Goal: Task Accomplishment & Management: Complete application form

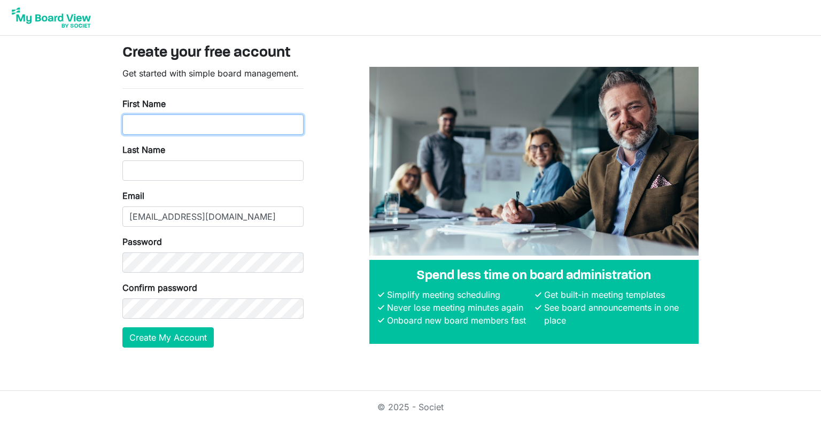
click at [265, 123] on input "First Name" at bounding box center [212, 124] width 181 height 20
type input "Mary-Anne"
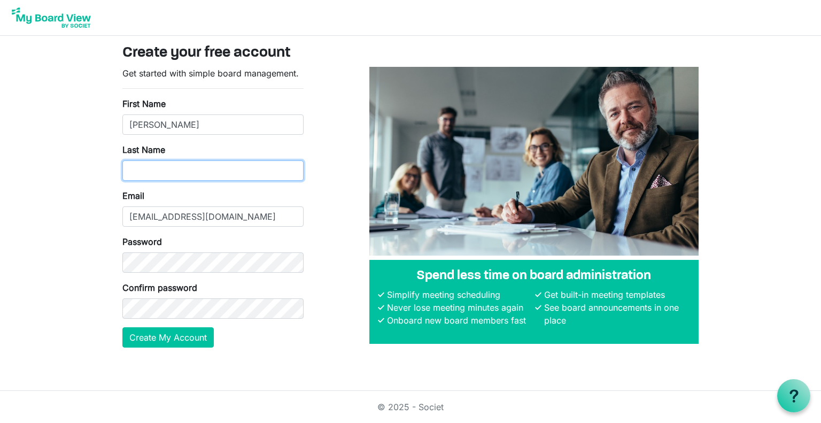
click at [257, 168] on input "Last Name" at bounding box center [212, 170] width 181 height 20
type input "Gibbs"
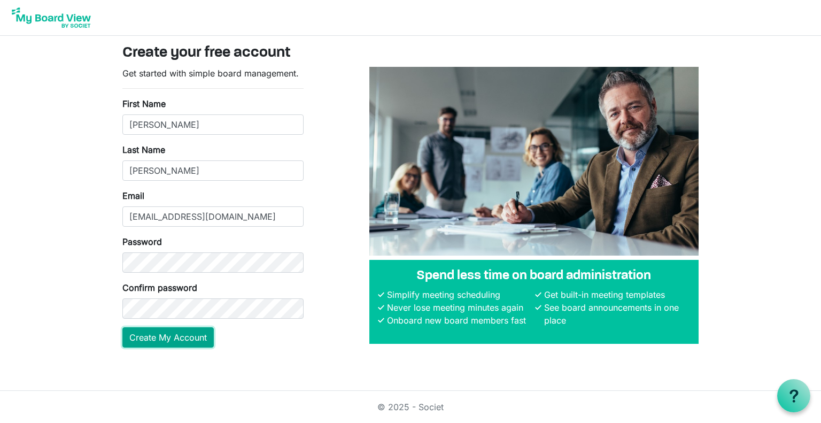
click at [172, 337] on button "Create My Account" at bounding box center [167, 337] width 91 height 20
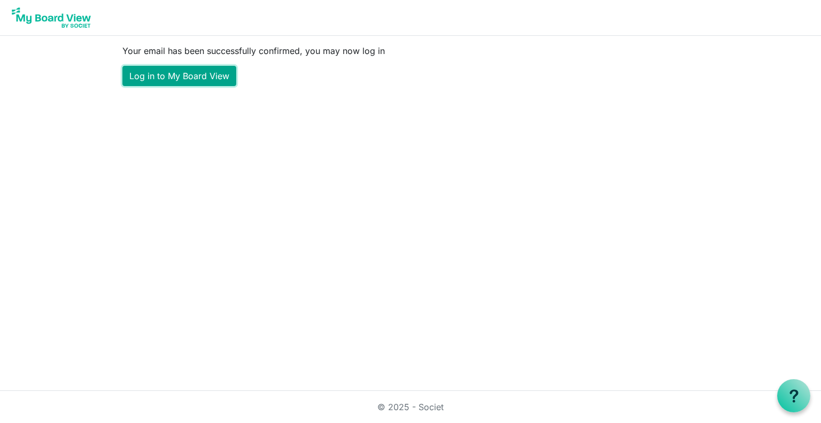
click at [191, 79] on link "Log in to My Board View" at bounding box center [179, 76] width 114 height 20
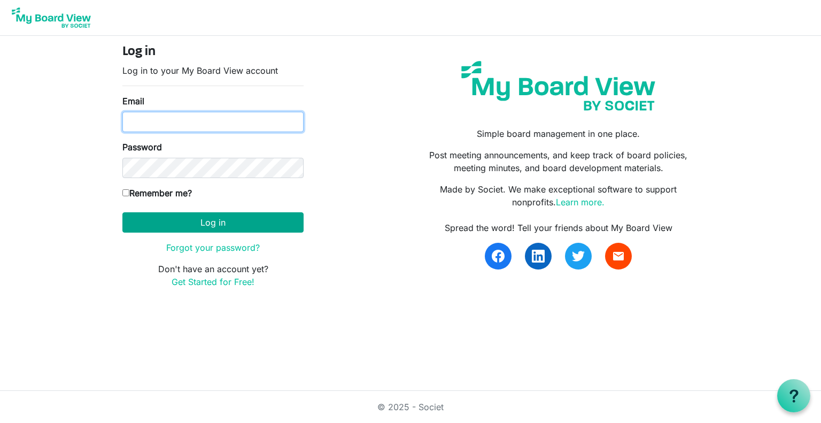
type input "[EMAIL_ADDRESS][DOMAIN_NAME]"
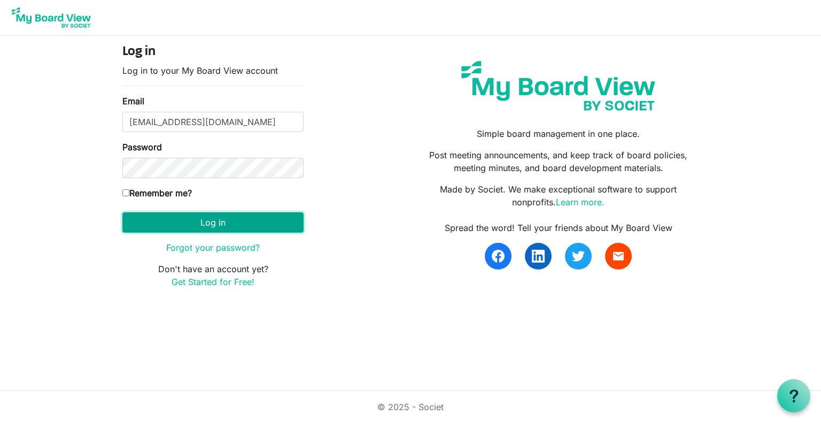
click at [184, 222] on button "Log in" at bounding box center [212, 222] width 181 height 20
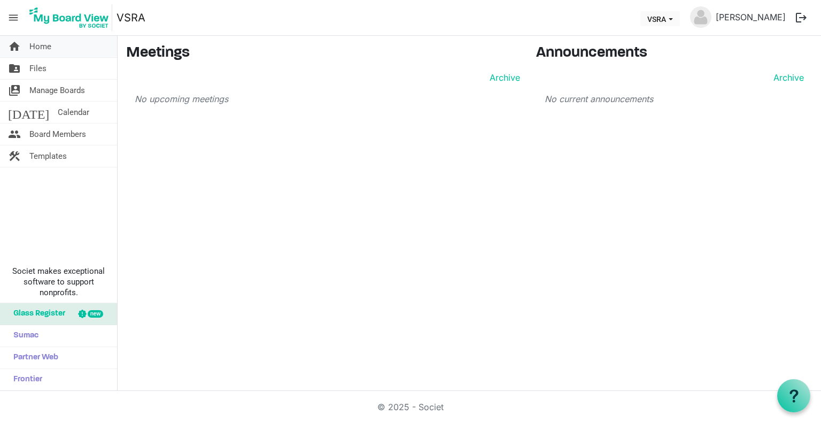
click at [53, 51] on link "home Home" at bounding box center [58, 46] width 117 height 21
